Goal: Transaction & Acquisition: Book appointment/travel/reservation

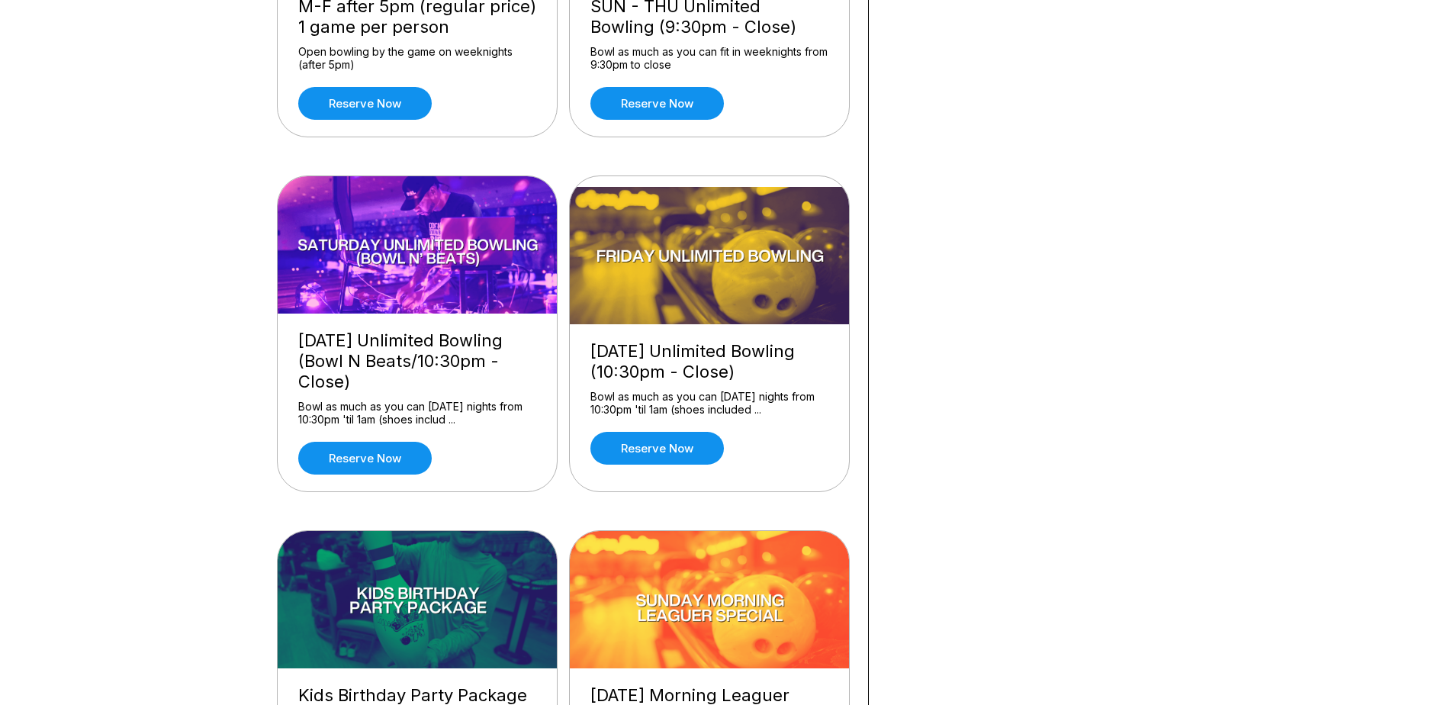
scroll to position [1449, 0]
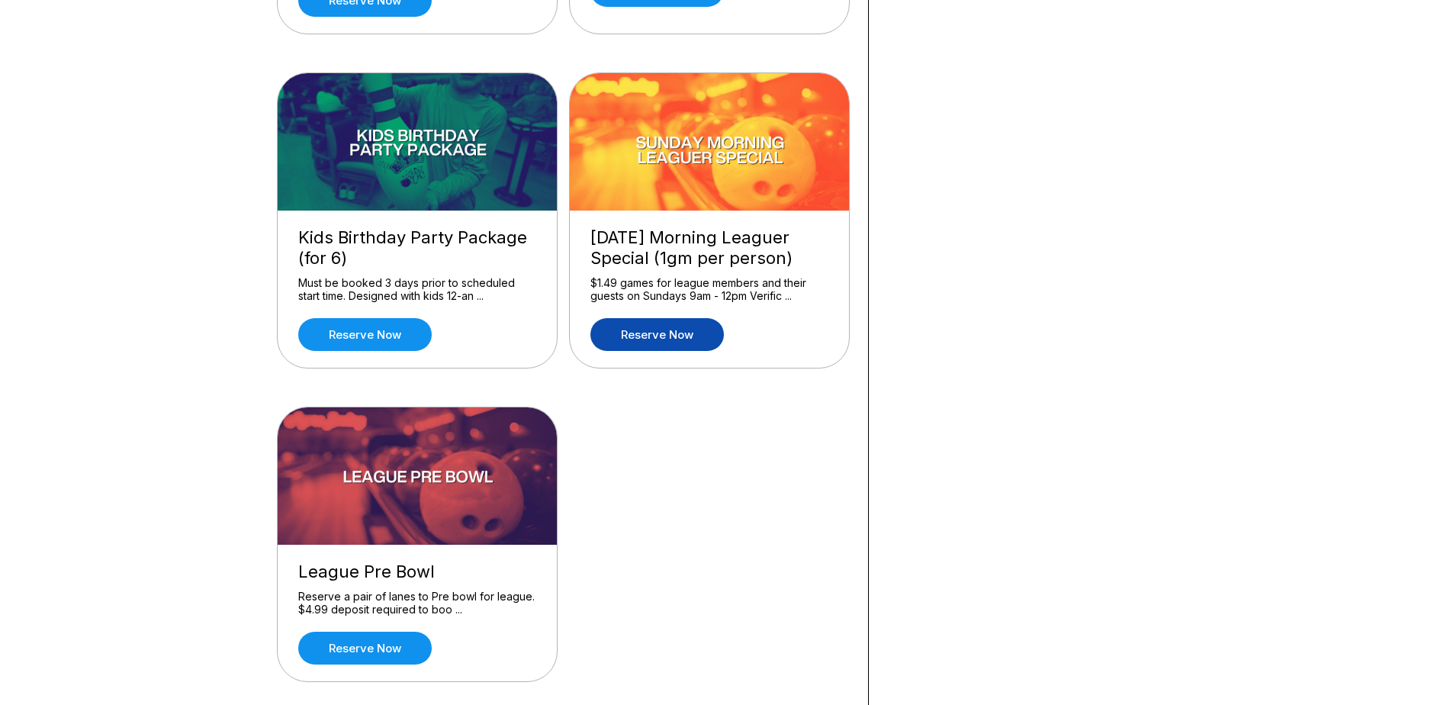
click at [651, 335] on link "Reserve now" at bounding box center [656, 334] width 133 height 33
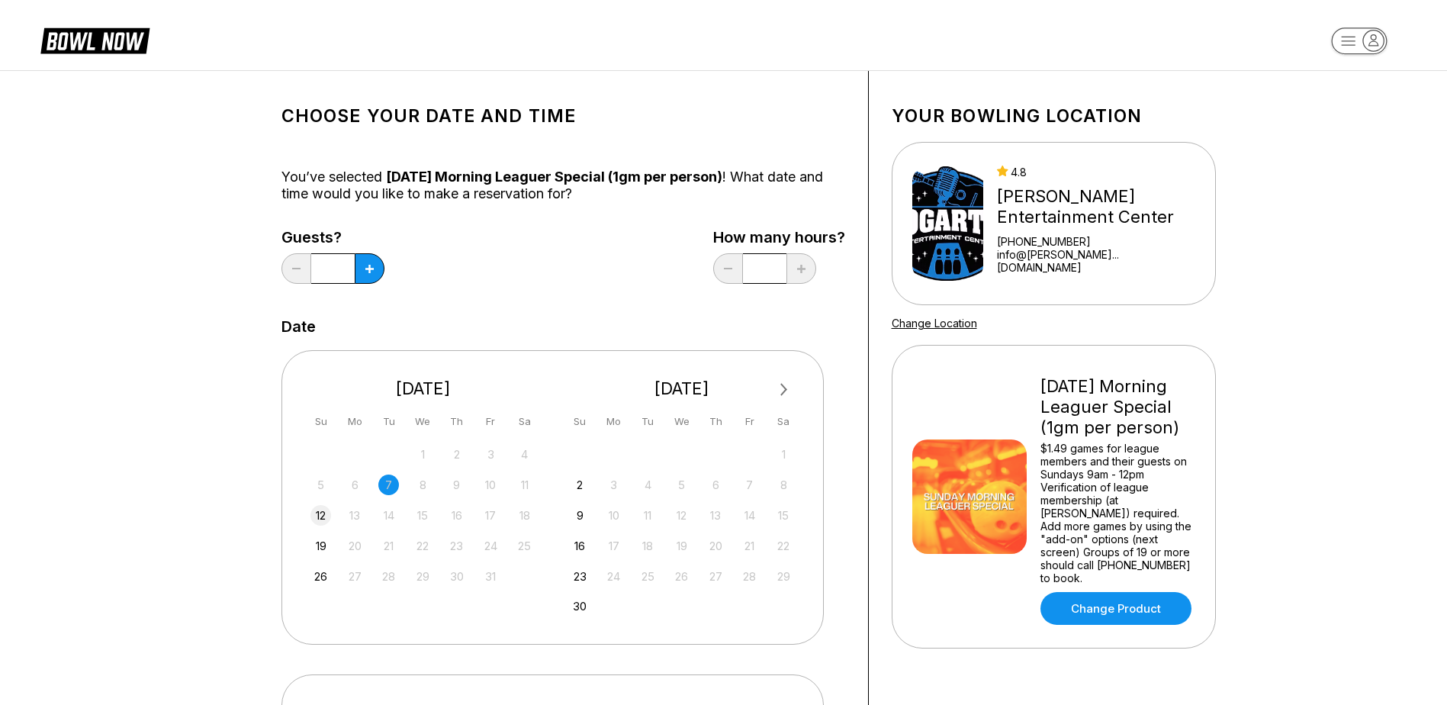
click at [323, 519] on div "12" at bounding box center [320, 515] width 21 height 21
click at [368, 265] on icon at bounding box center [369, 269] width 8 height 8
click at [368, 263] on button at bounding box center [370, 268] width 30 height 31
click at [368, 262] on button at bounding box center [370, 268] width 30 height 31
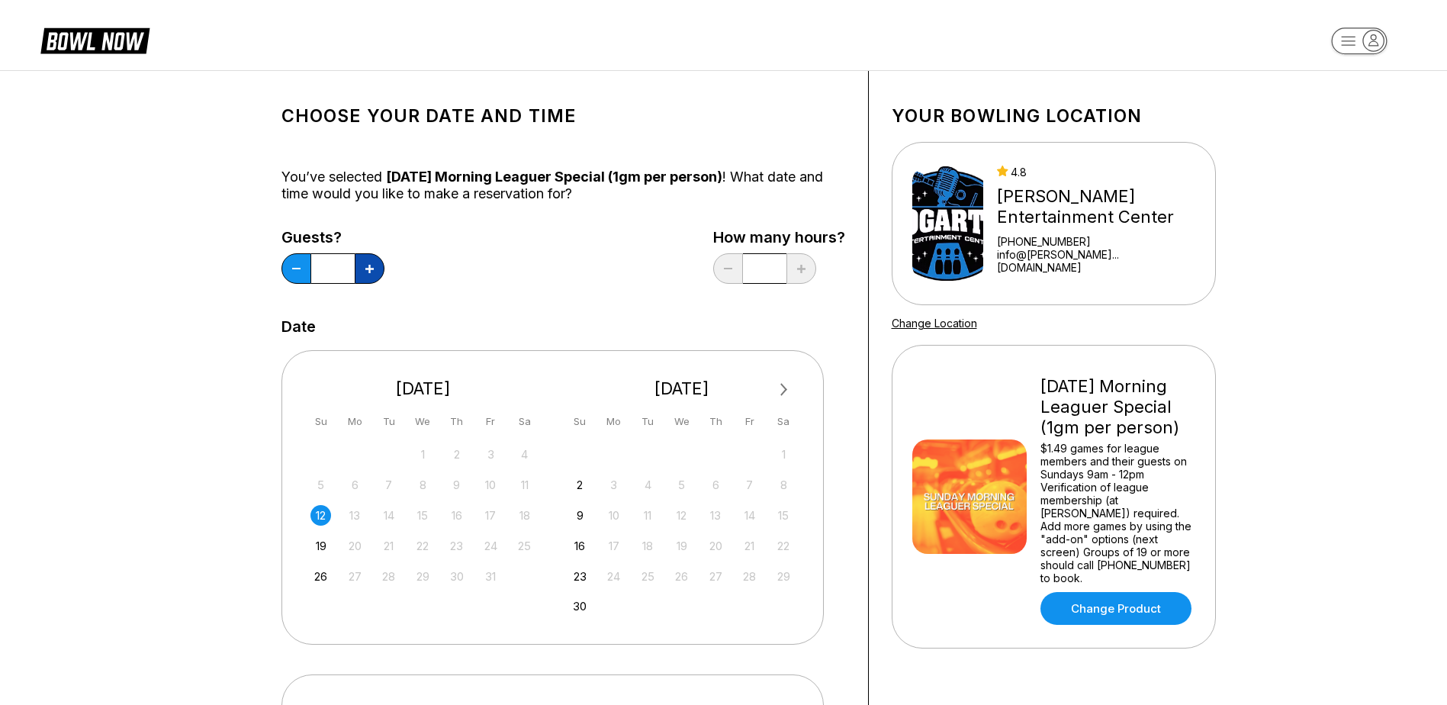
click at [368, 261] on button at bounding box center [370, 268] width 30 height 31
type input "*"
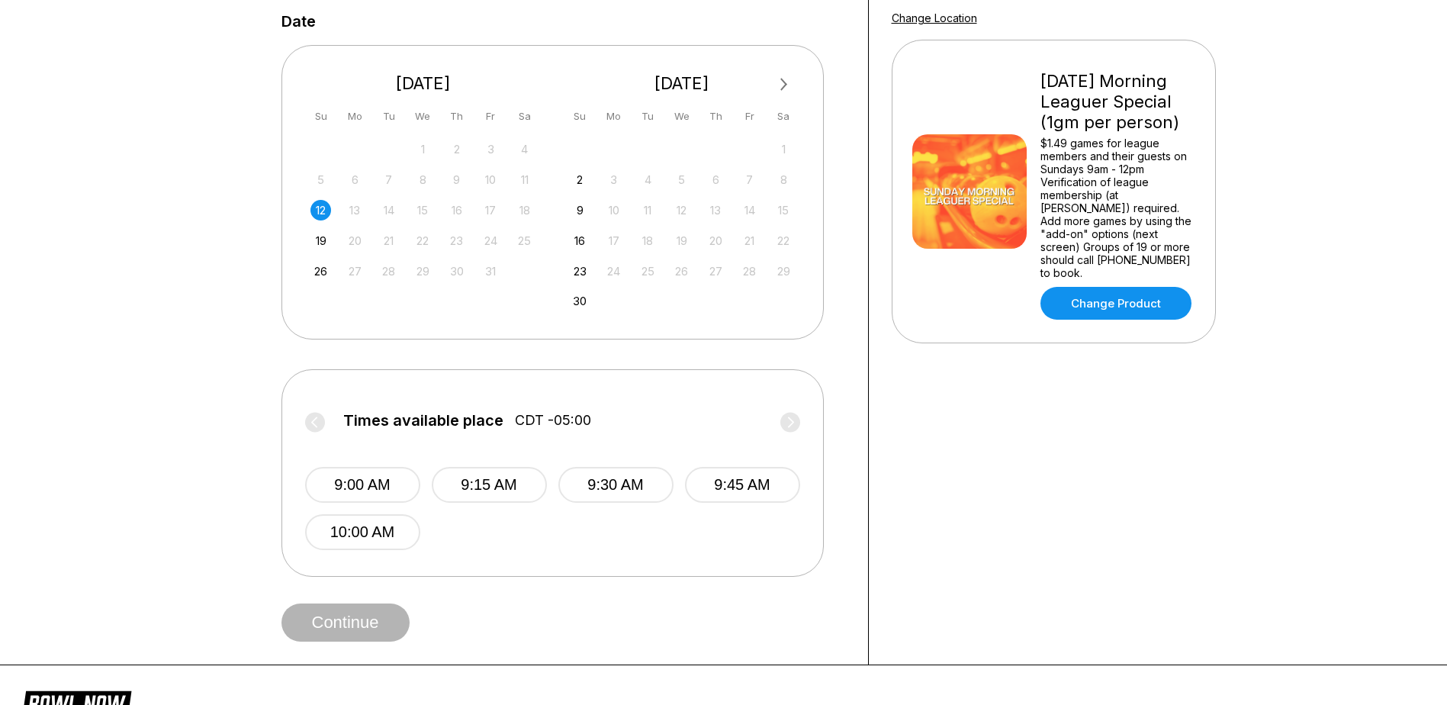
scroll to position [381, 0]
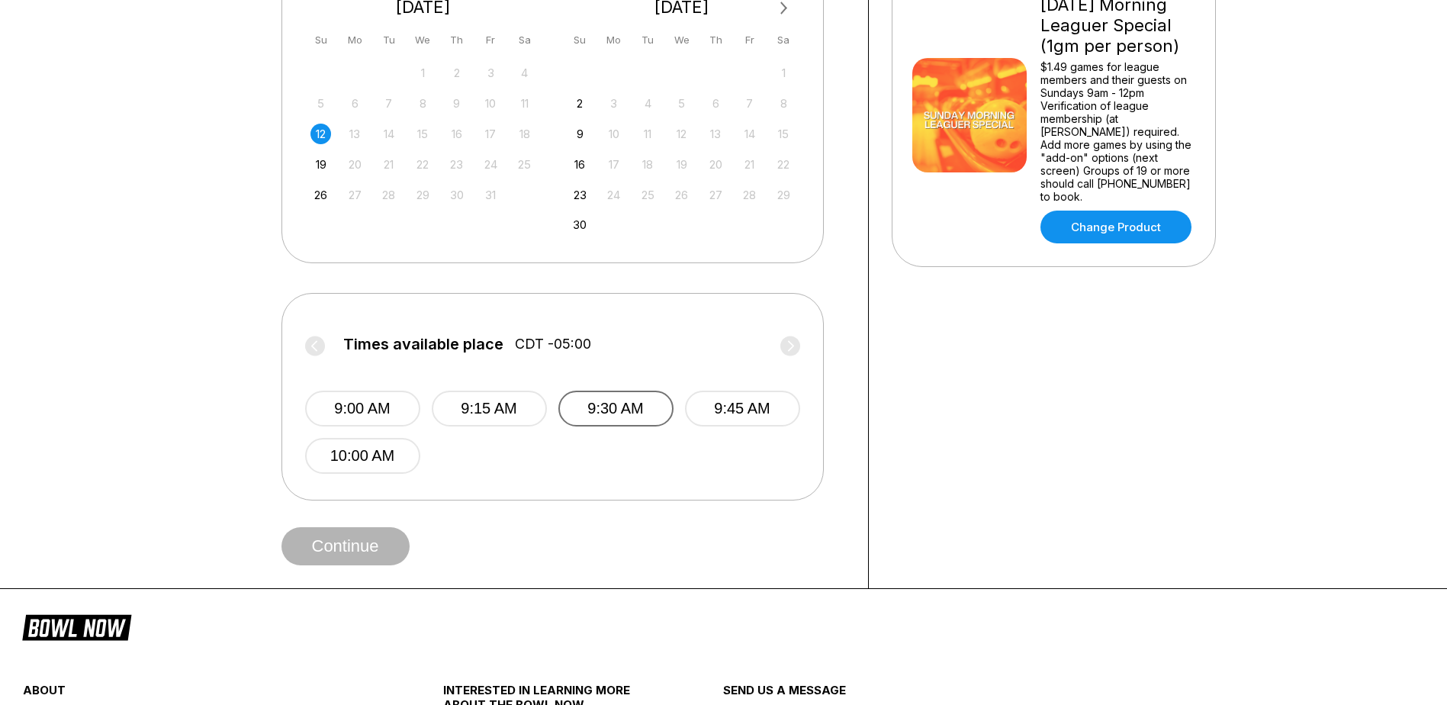
click at [620, 401] on button "9:30 AM" at bounding box center [615, 409] width 115 height 36
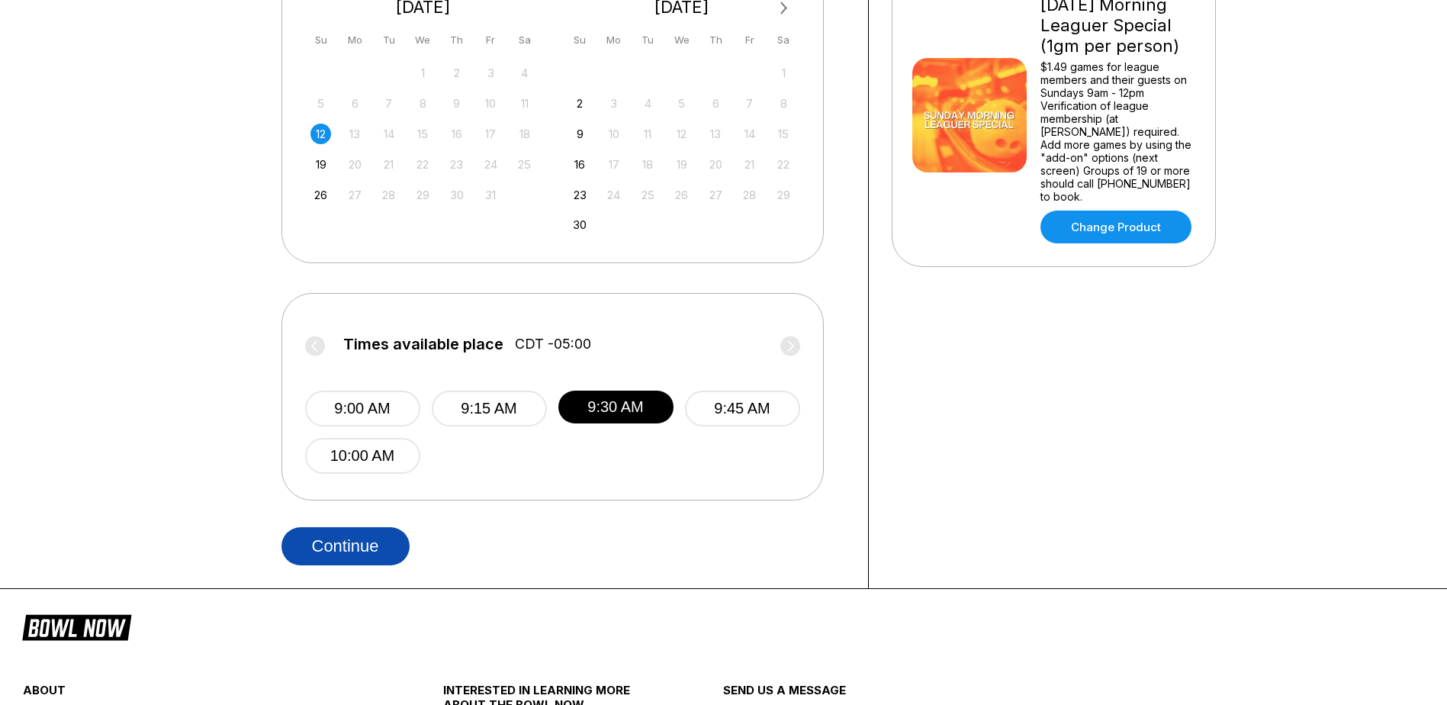
click at [355, 548] on button "Continue" at bounding box center [345, 546] width 128 height 38
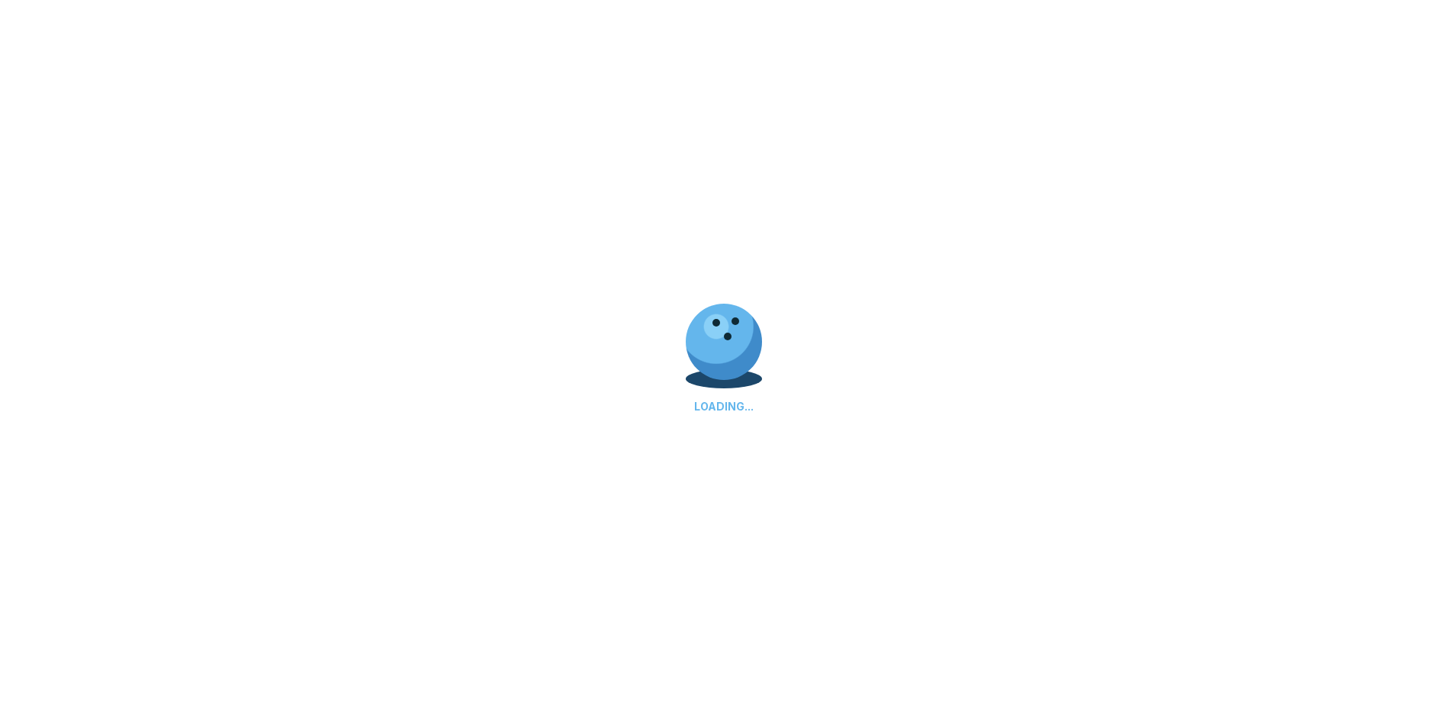
select select "**"
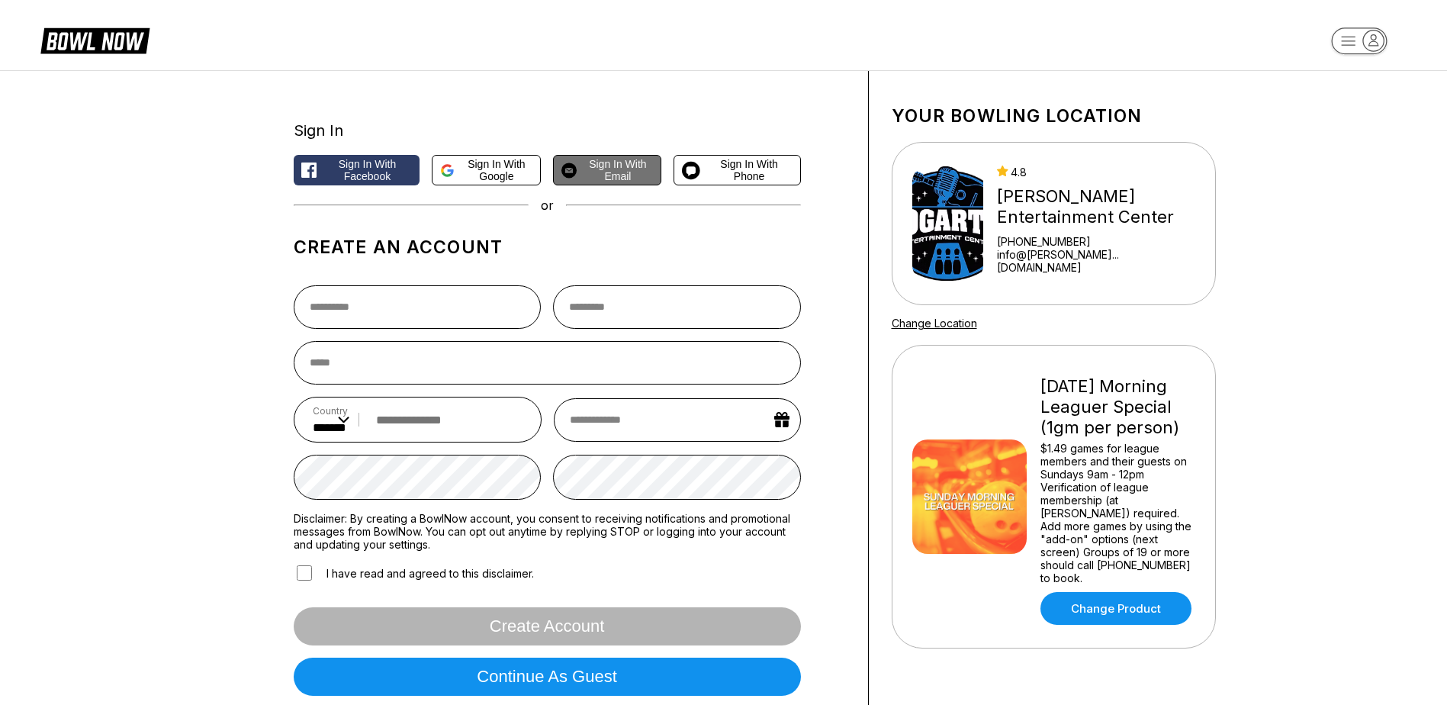
click at [635, 163] on span "Sign in with Email" at bounding box center [618, 170] width 70 height 24
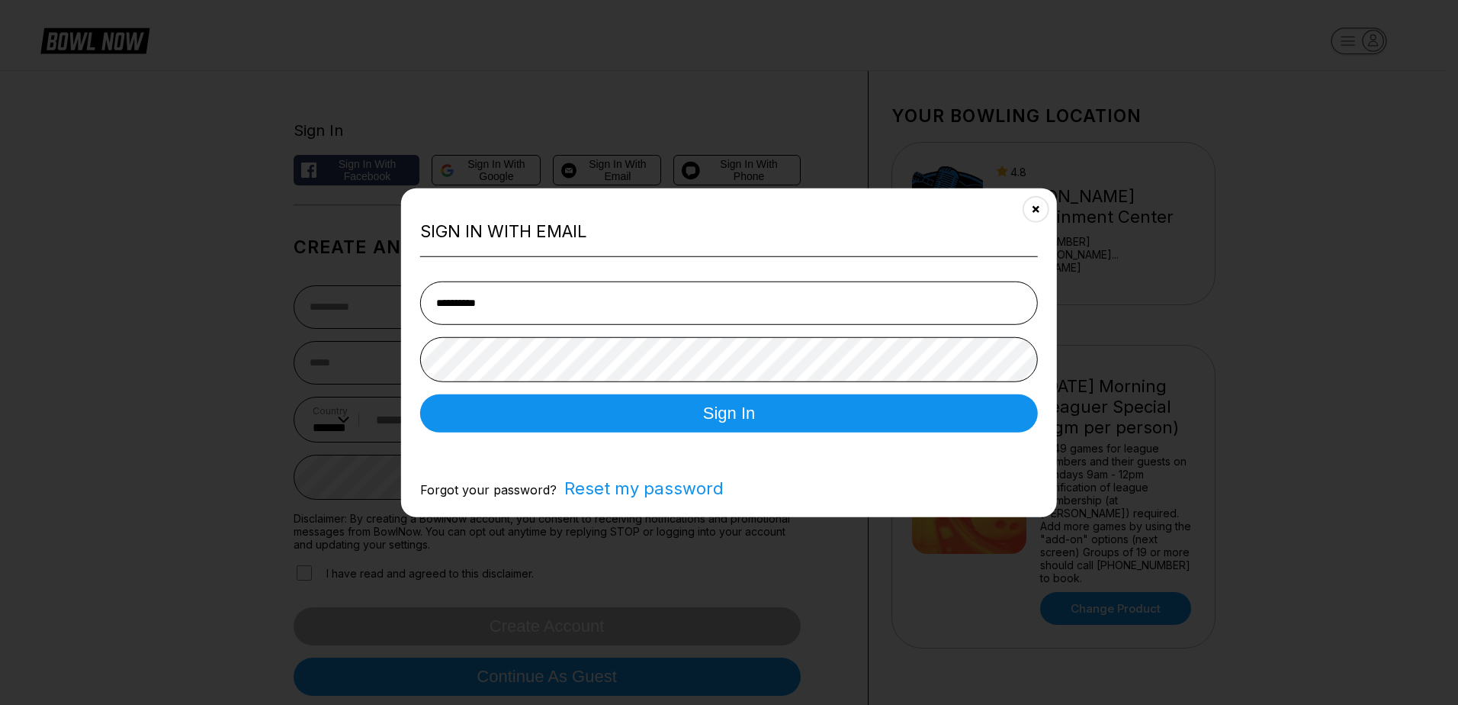
drag, startPoint x: 525, startPoint y: 300, endPoint x: 356, endPoint y: 300, distance: 168.6
click at [356, 300] on body "Sign In Sign in with Facebook Sign in with Google Sign in with Email Sign in wi…" at bounding box center [723, 565] width 1447 height 1130
type input "**********"
click at [745, 410] on button "Sign In" at bounding box center [729, 413] width 618 height 38
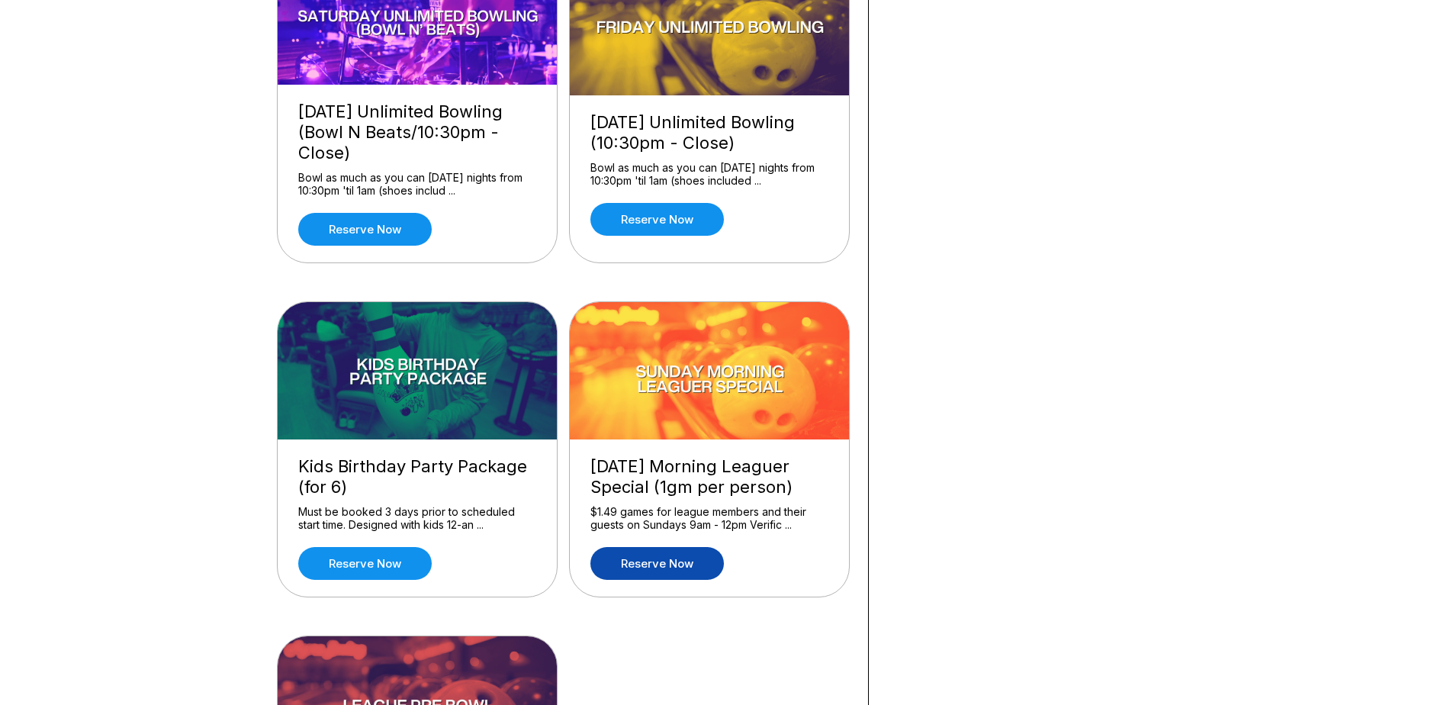
scroll to position [1297, 0]
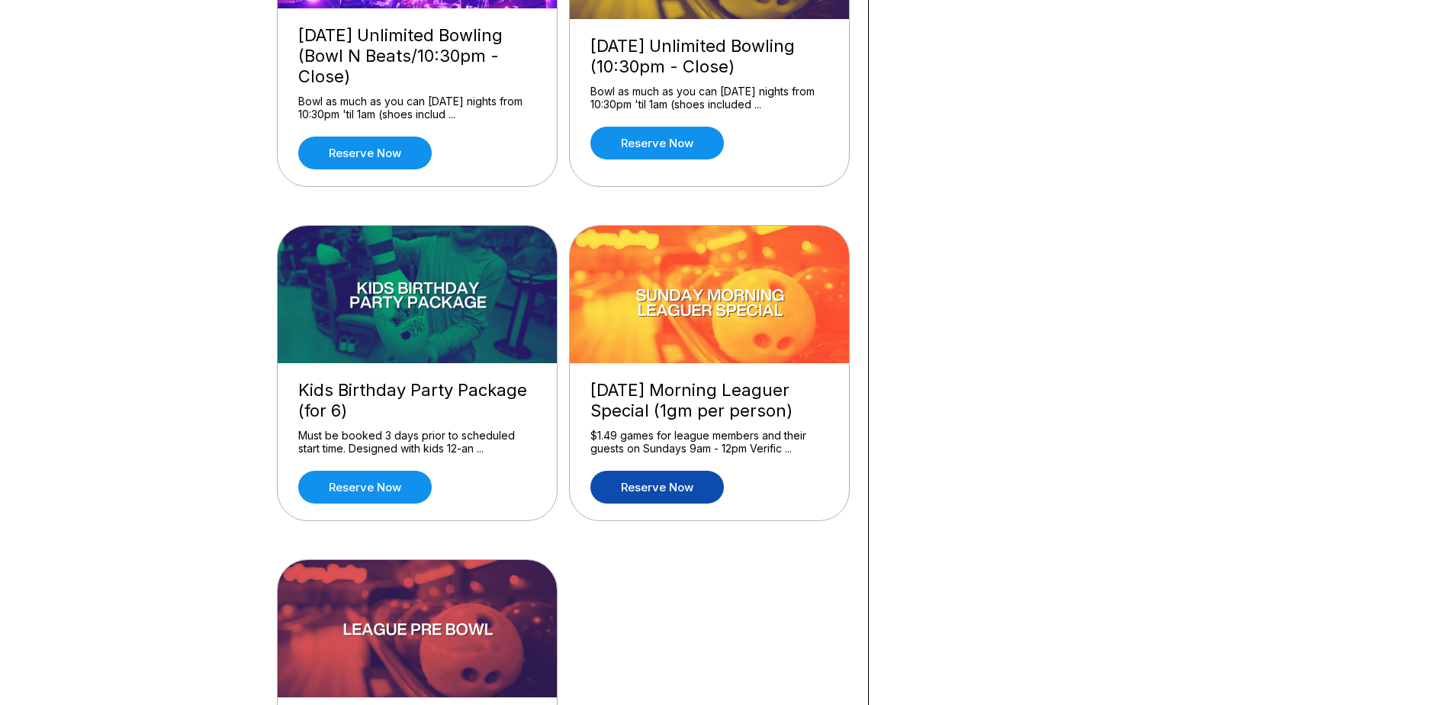
click at [661, 484] on link "Reserve now" at bounding box center [656, 487] width 133 height 33
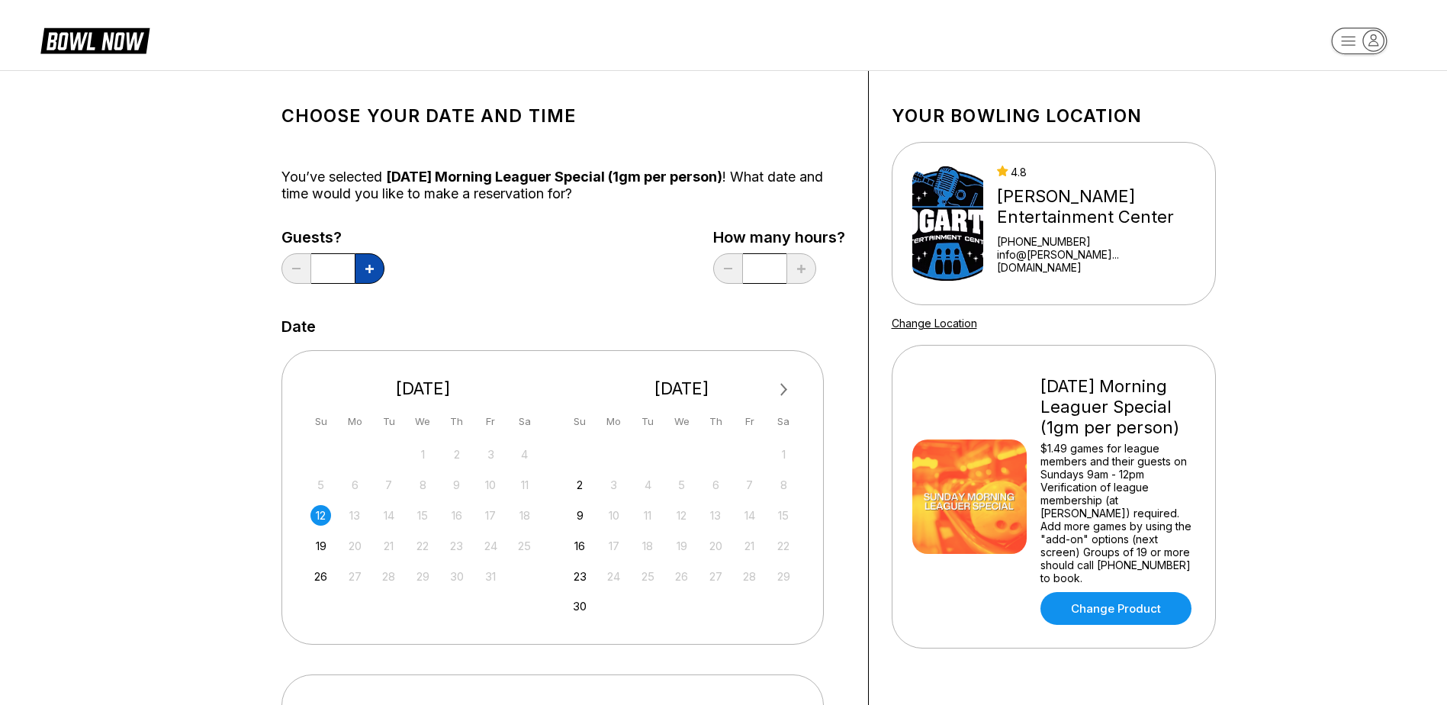
click at [368, 269] on icon at bounding box center [369, 269] width 8 height 8
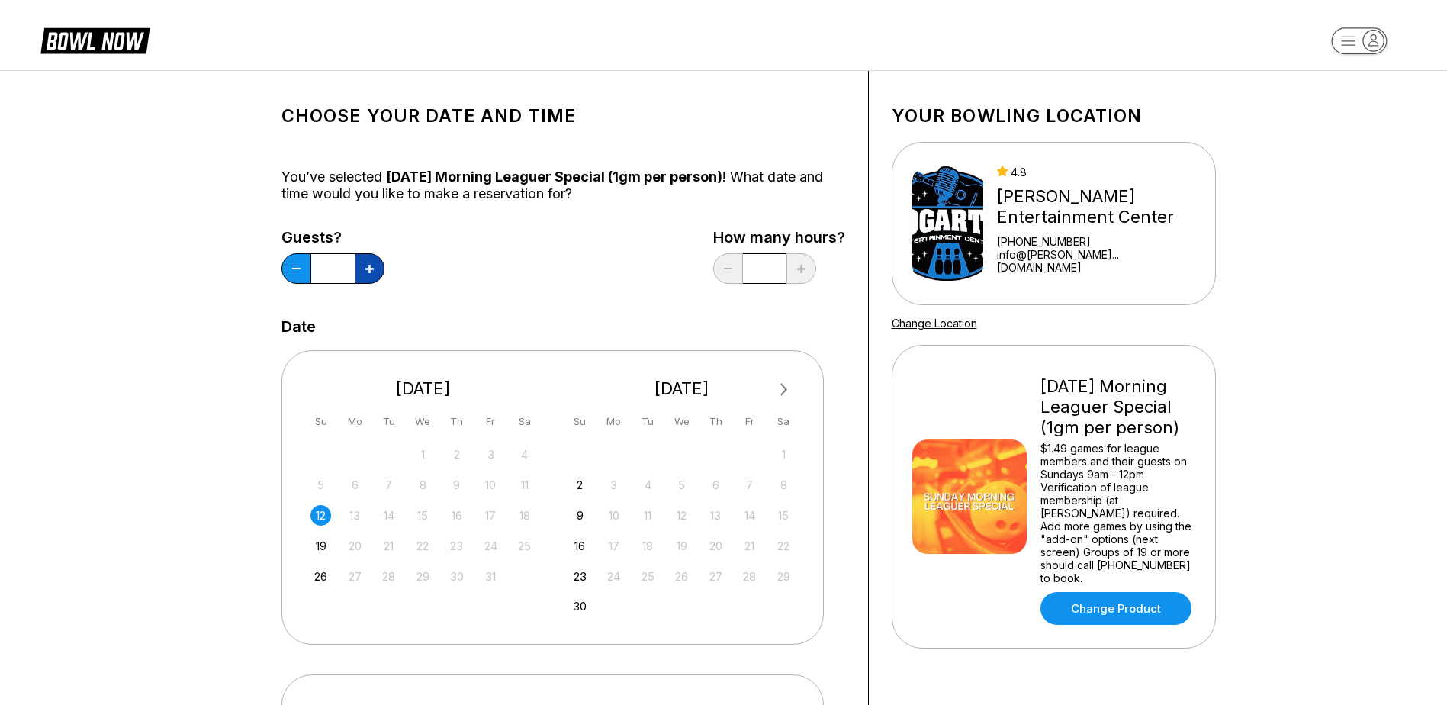
type input "*"
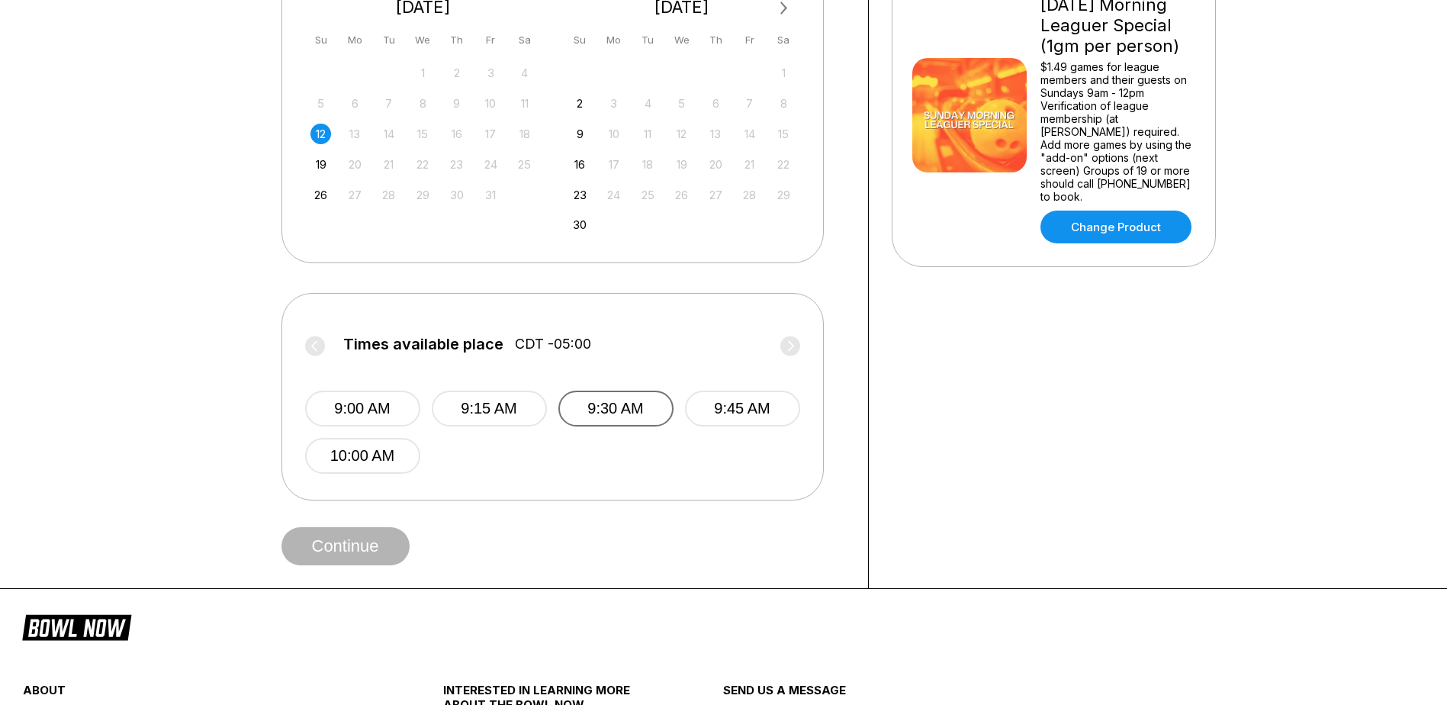
drag, startPoint x: 620, startPoint y: 409, endPoint x: 592, endPoint y: 422, distance: 31.1
click at [619, 409] on button "9:30 AM" at bounding box center [615, 409] width 115 height 36
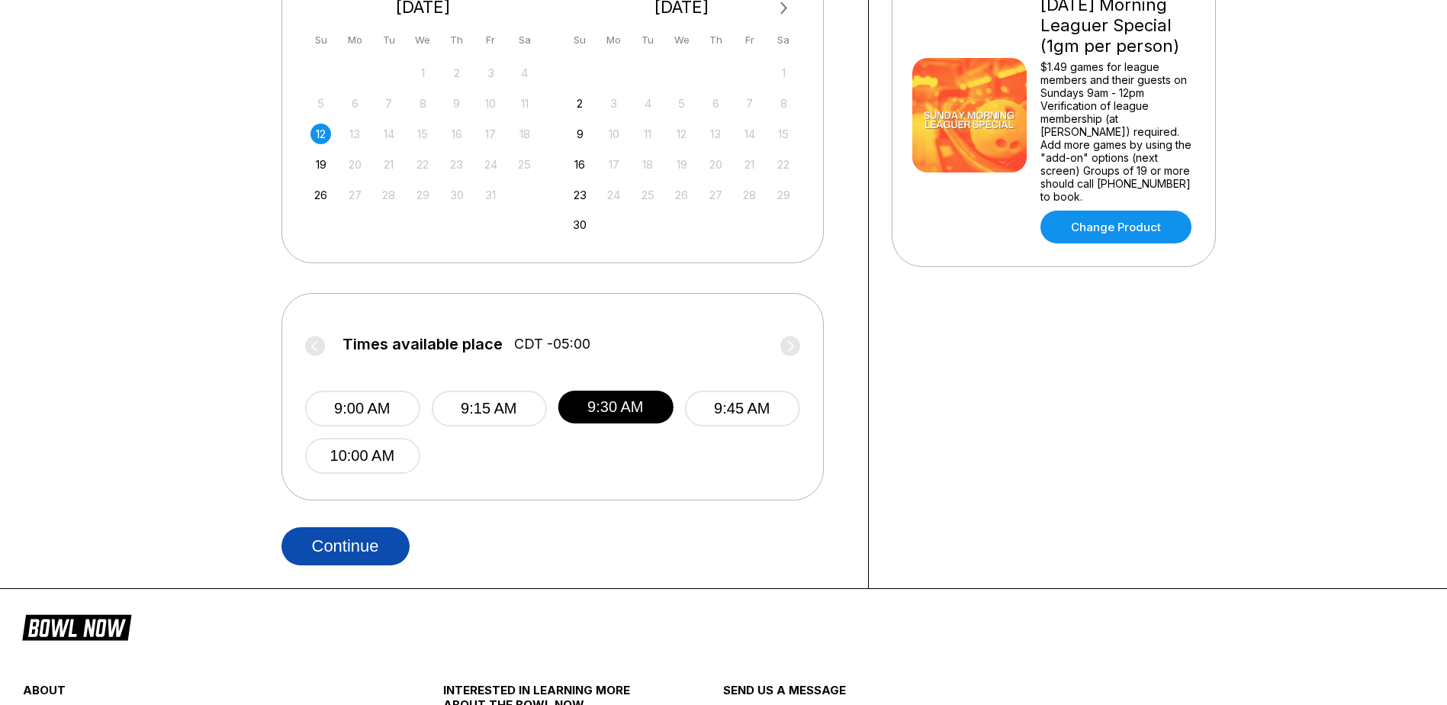
click at [329, 545] on button "Continue" at bounding box center [345, 546] width 128 height 38
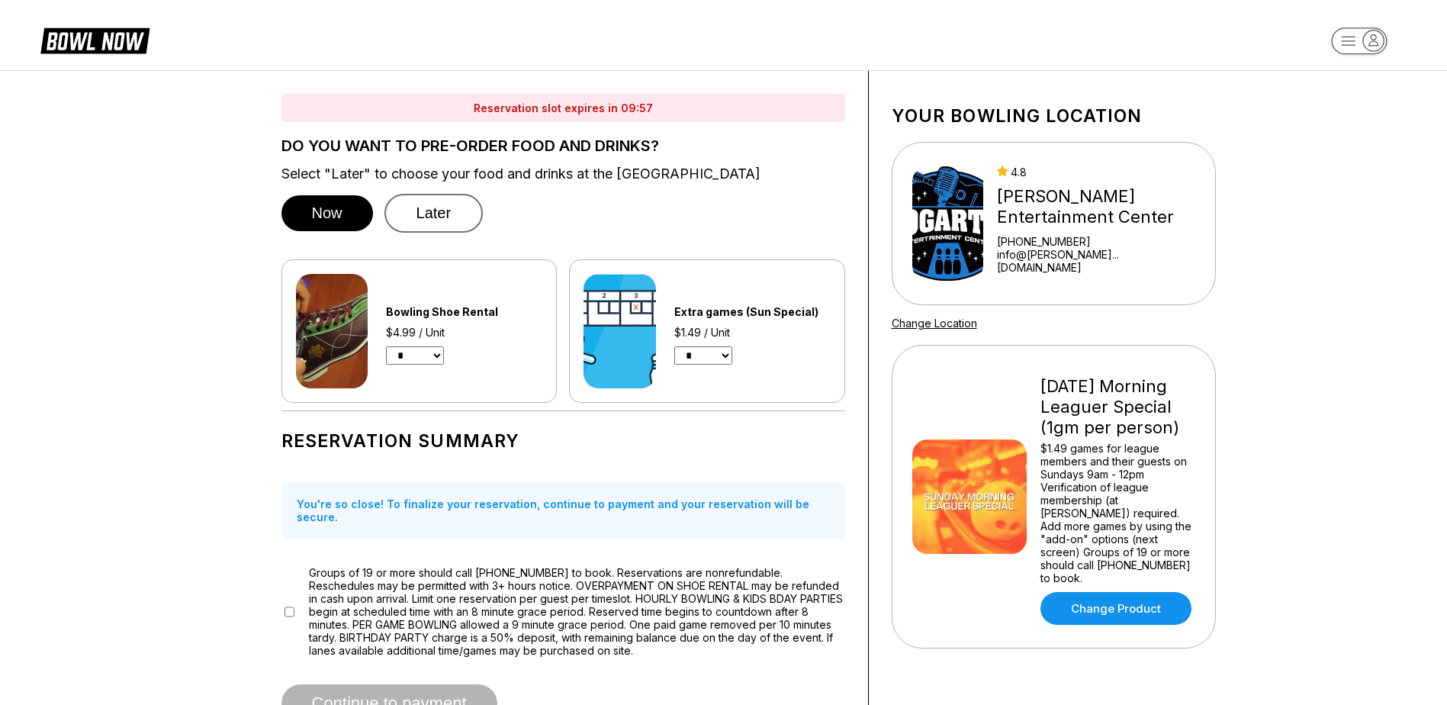
click at [429, 208] on button "Later" at bounding box center [433, 213] width 99 height 39
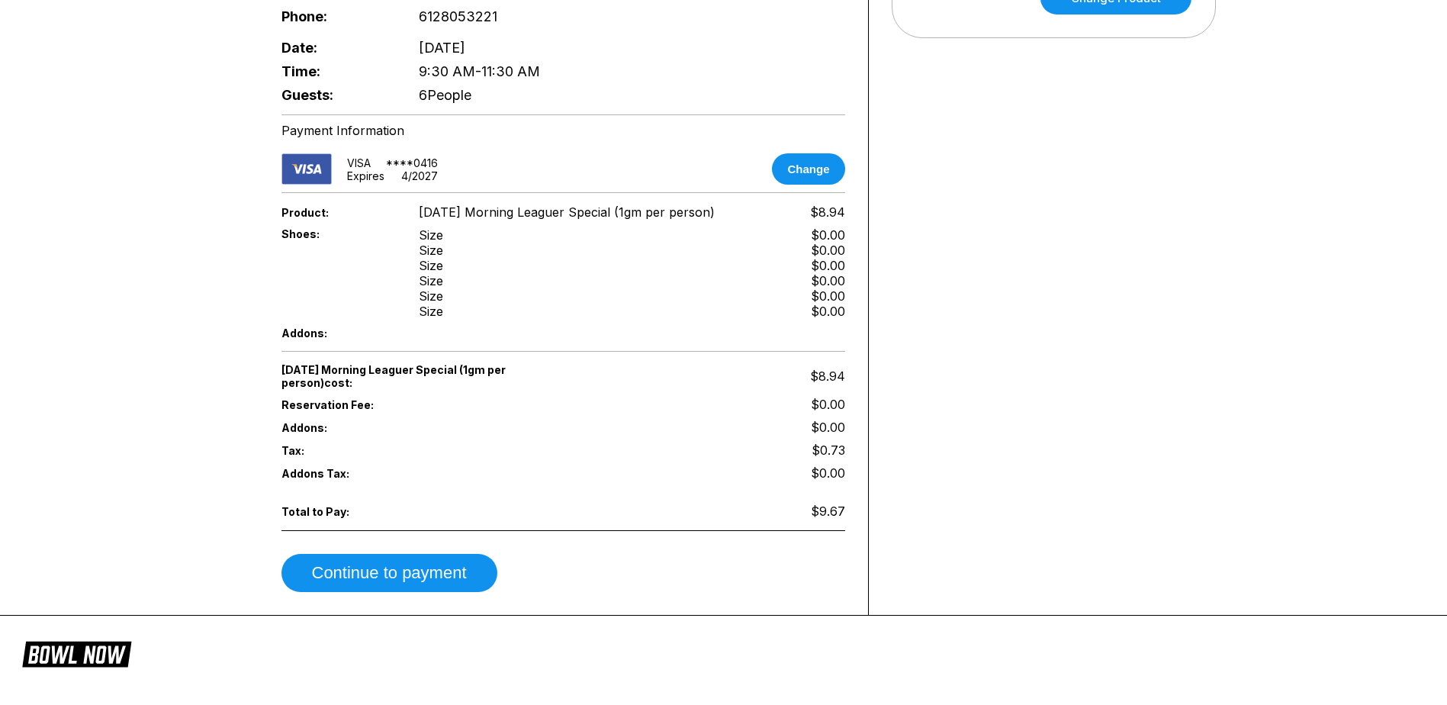
scroll to position [686, 0]
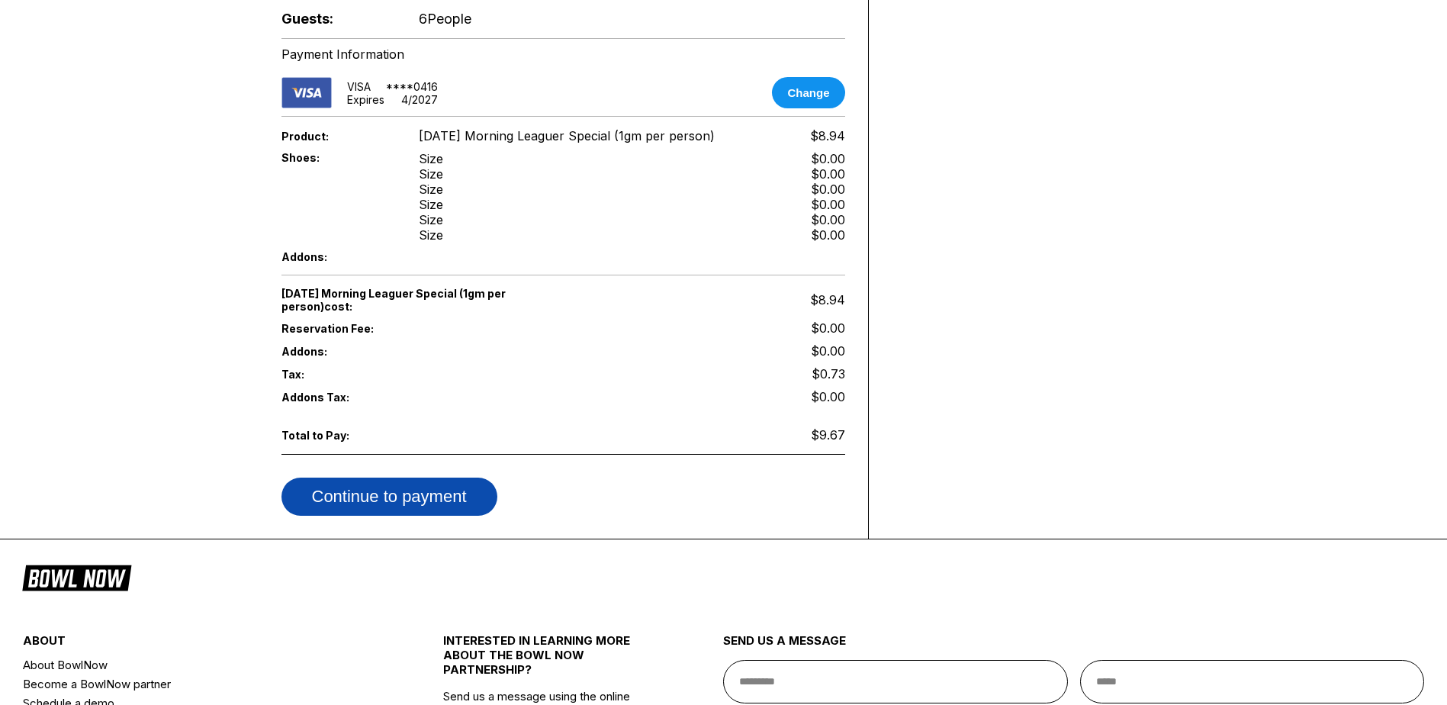
click at [360, 485] on button "Continue to payment" at bounding box center [389, 496] width 216 height 38
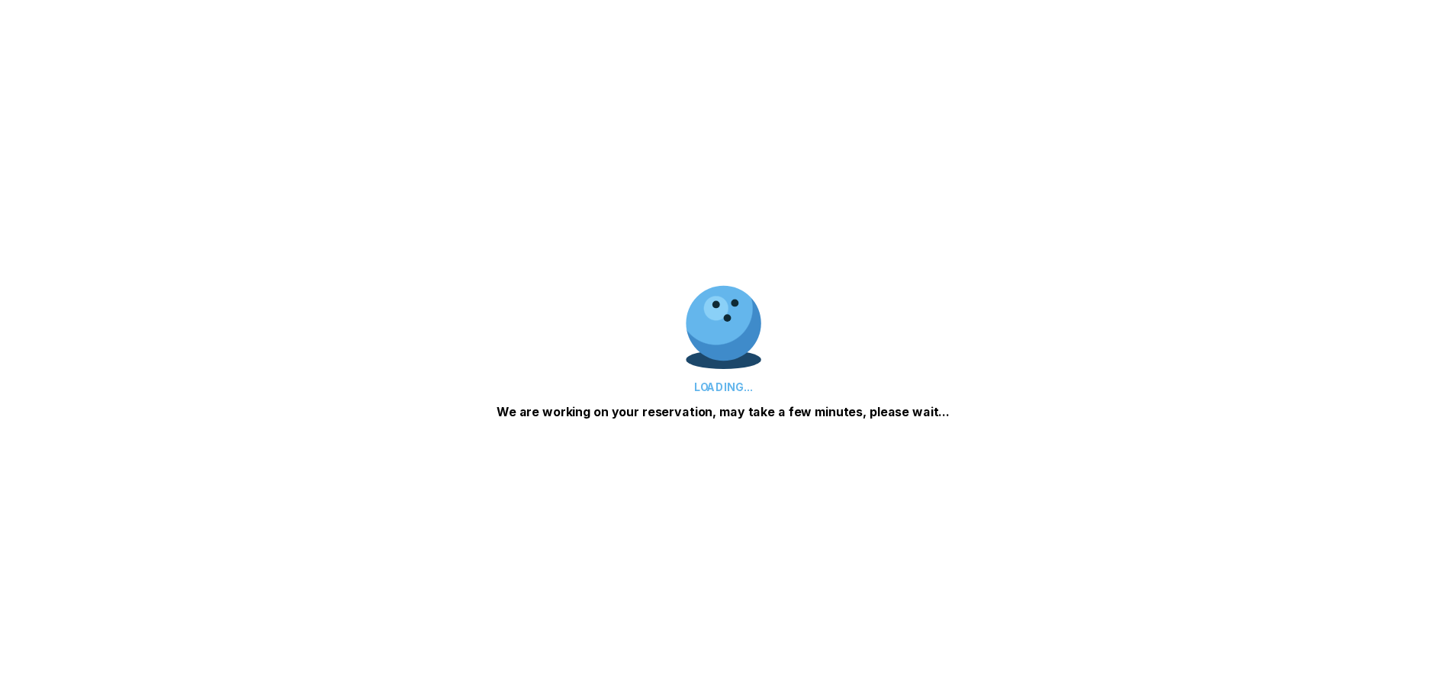
scroll to position [0, 0]
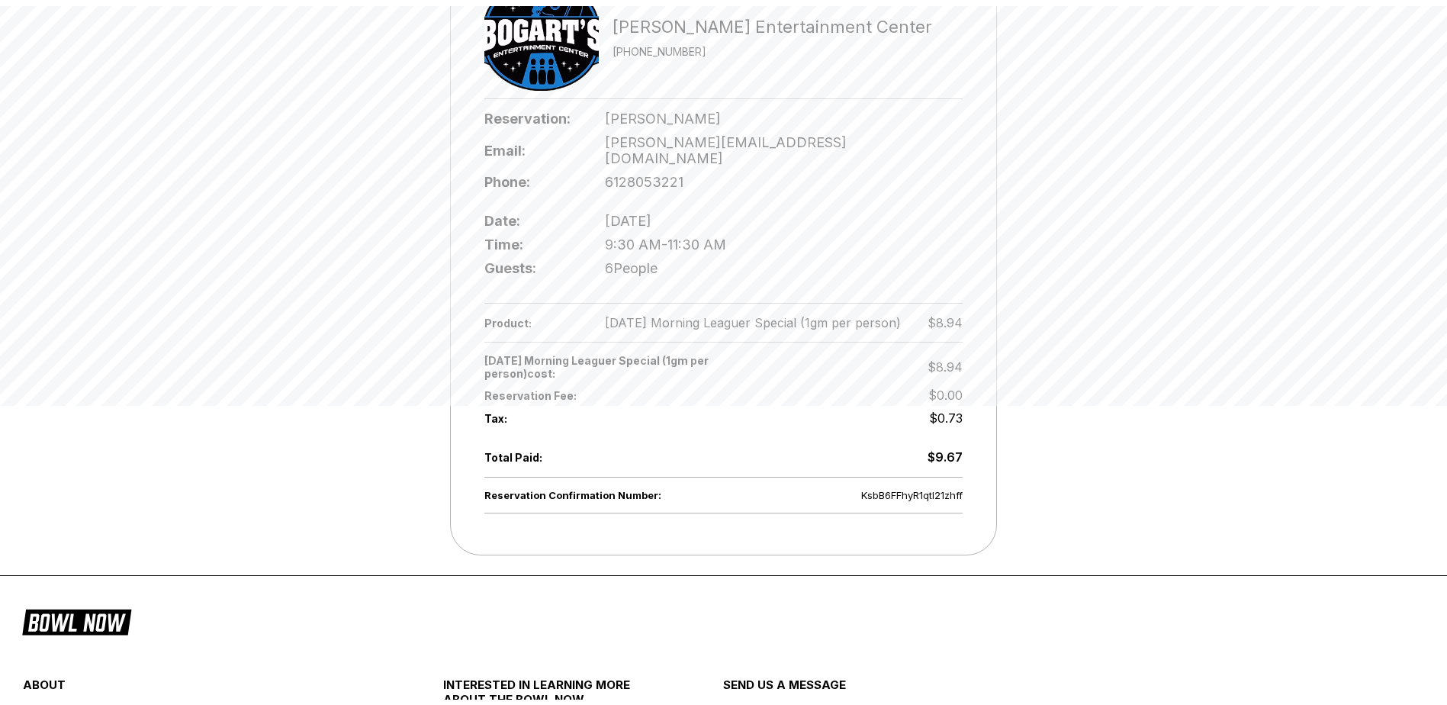
scroll to position [381, 0]
